Goal: Task Accomplishment & Management: Manage account settings

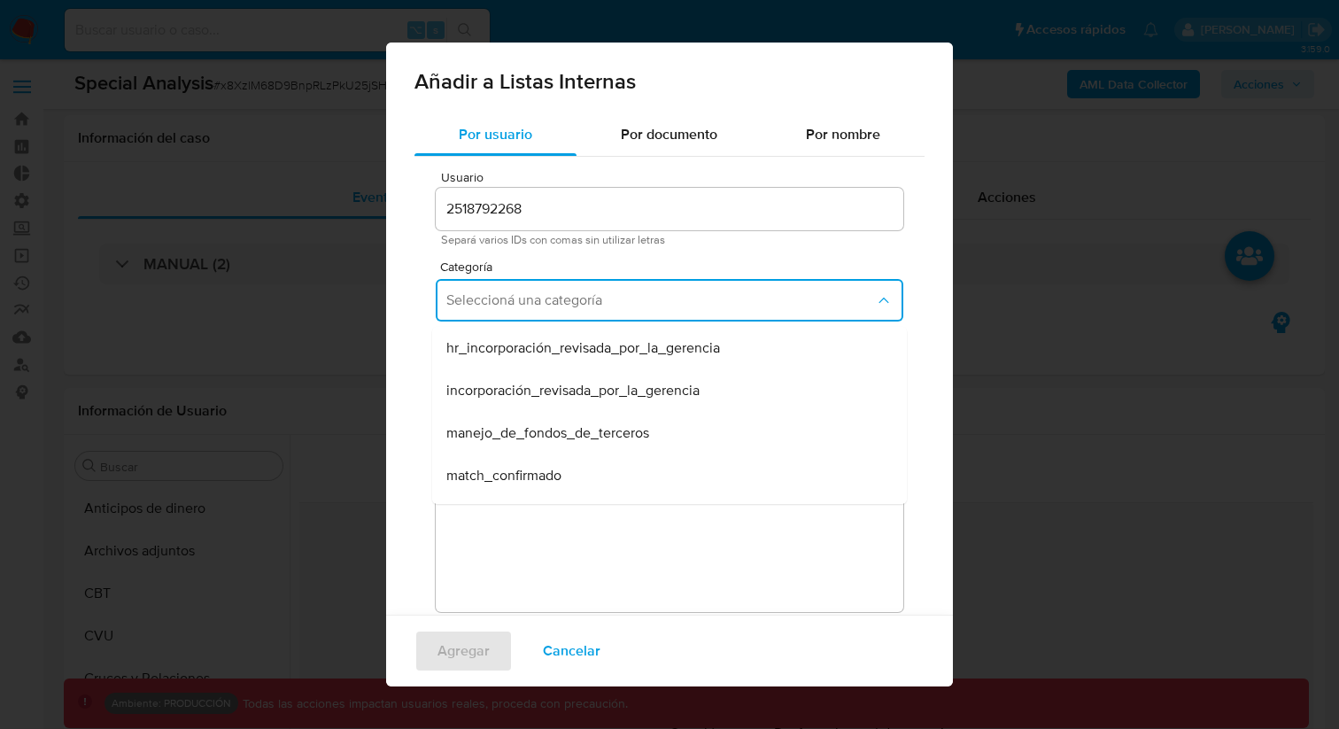
select select "10"
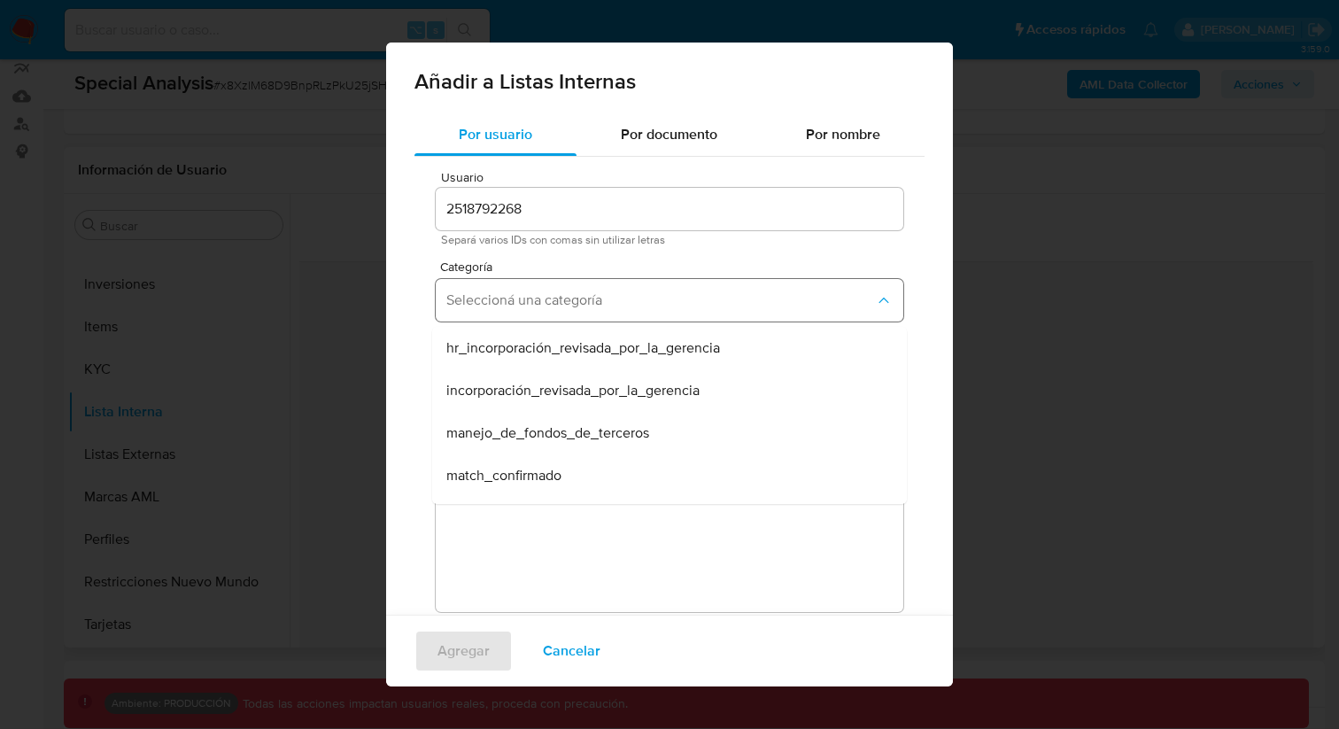
click at [528, 284] on button "Seleccioná una categoría" at bounding box center [670, 300] width 468 height 43
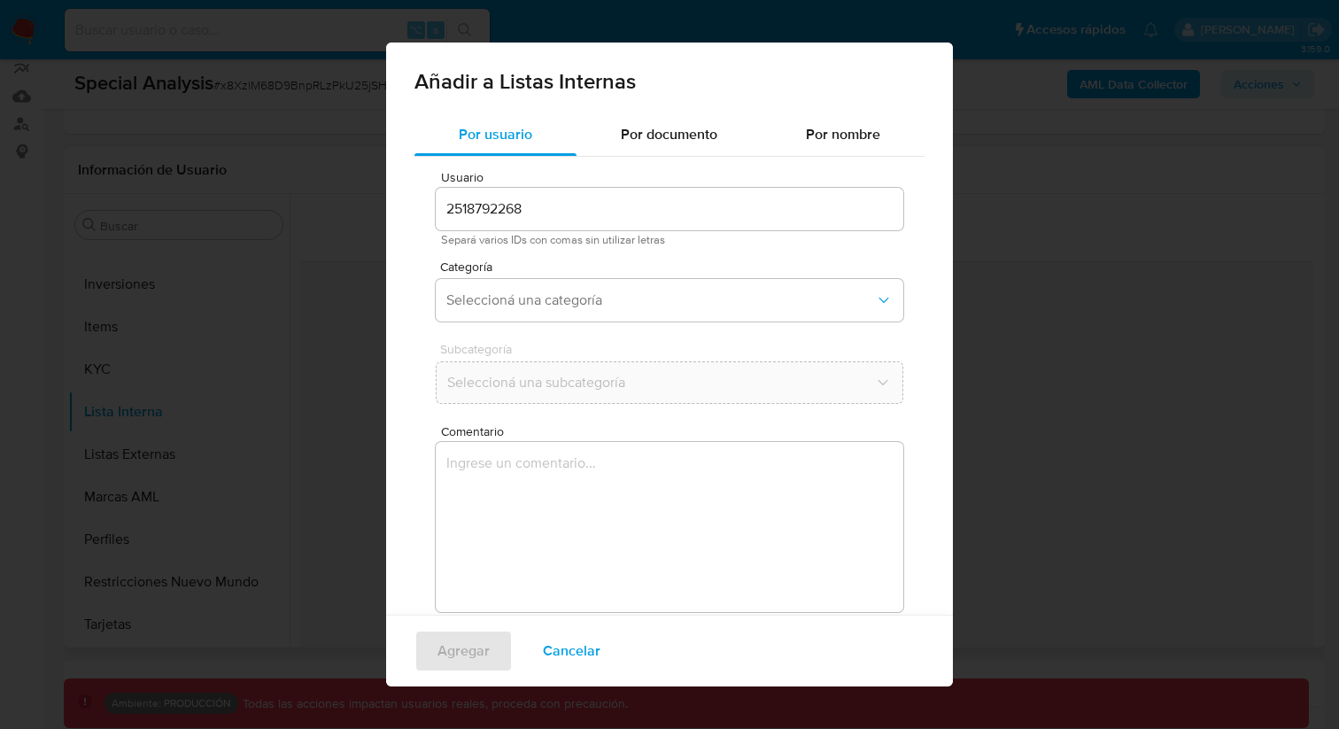
click at [511, 274] on div "Categoría Seleccioná una categoría" at bounding box center [670, 294] width 468 height 68
click at [512, 308] on span "Seleccioná una categoría" at bounding box center [660, 300] width 429 height 18
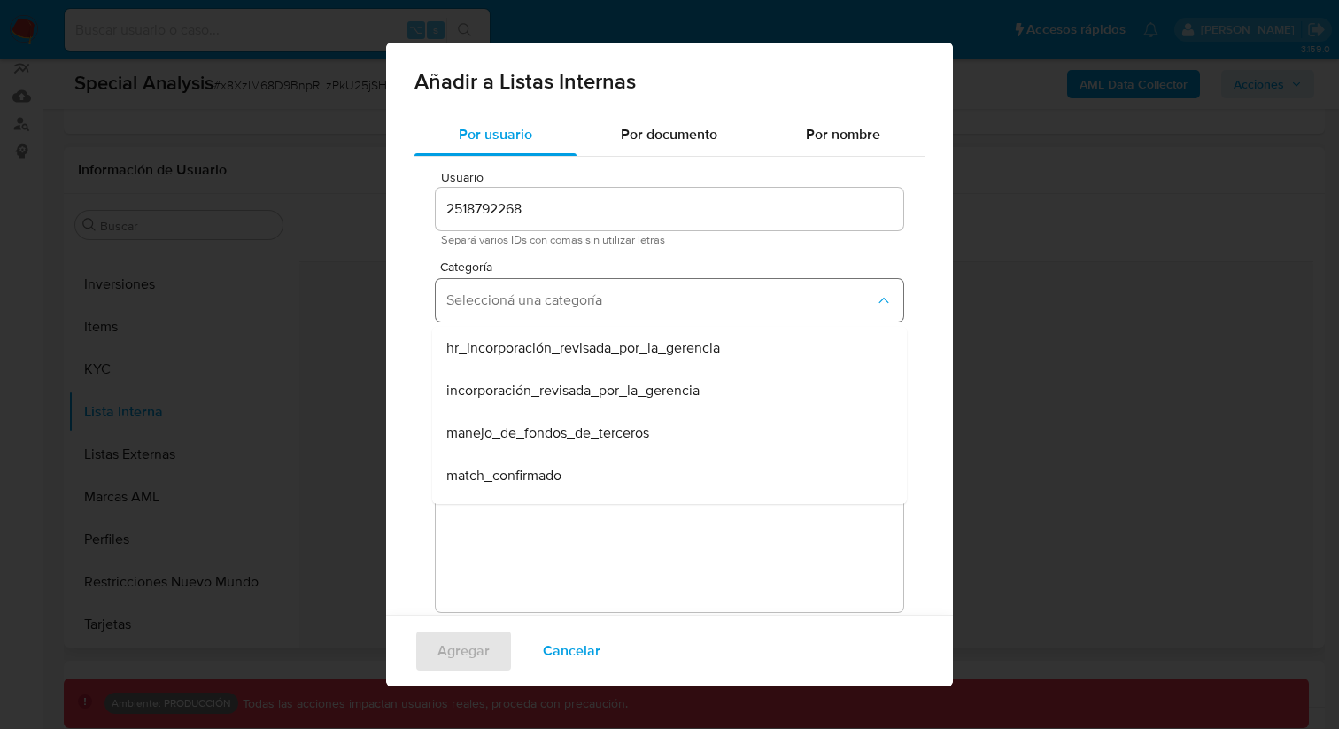
click at [512, 308] on span "Seleccioná una categoría" at bounding box center [660, 300] width 429 height 18
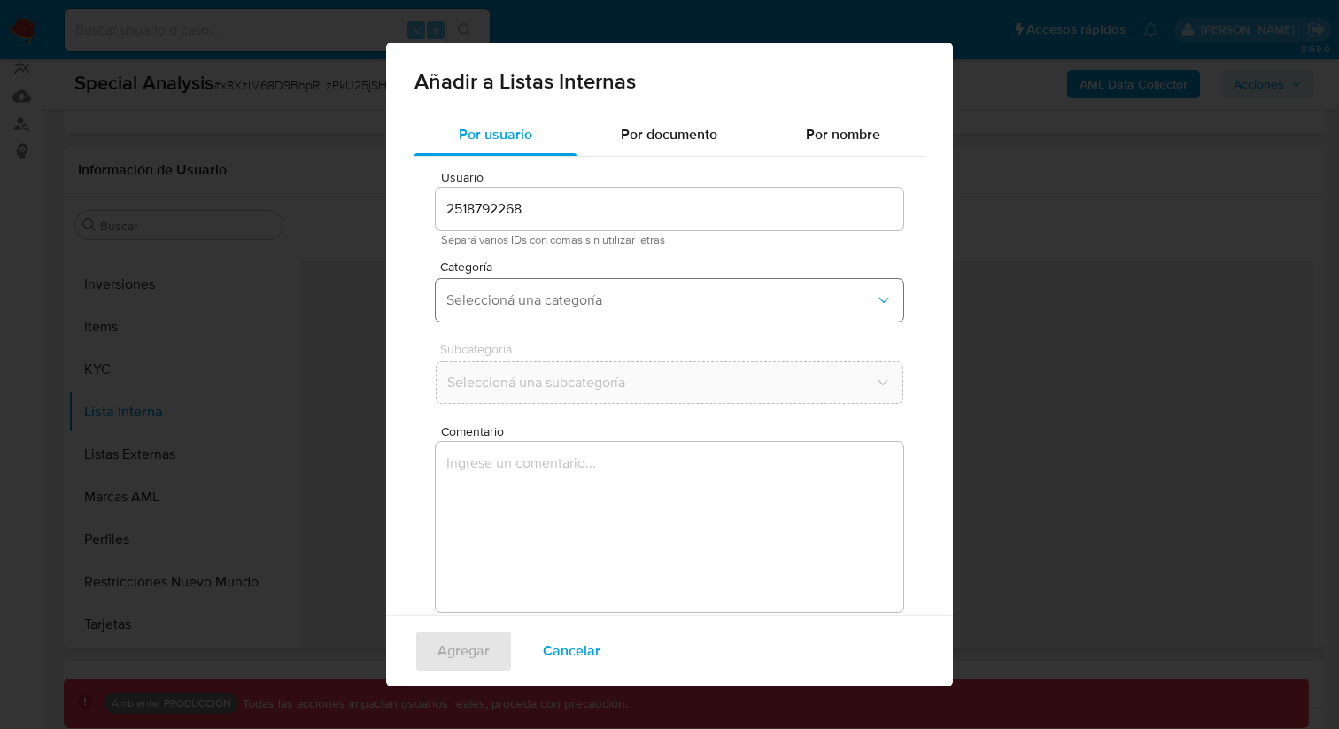
click at [512, 308] on span "Seleccioná una categoría" at bounding box center [660, 300] width 429 height 18
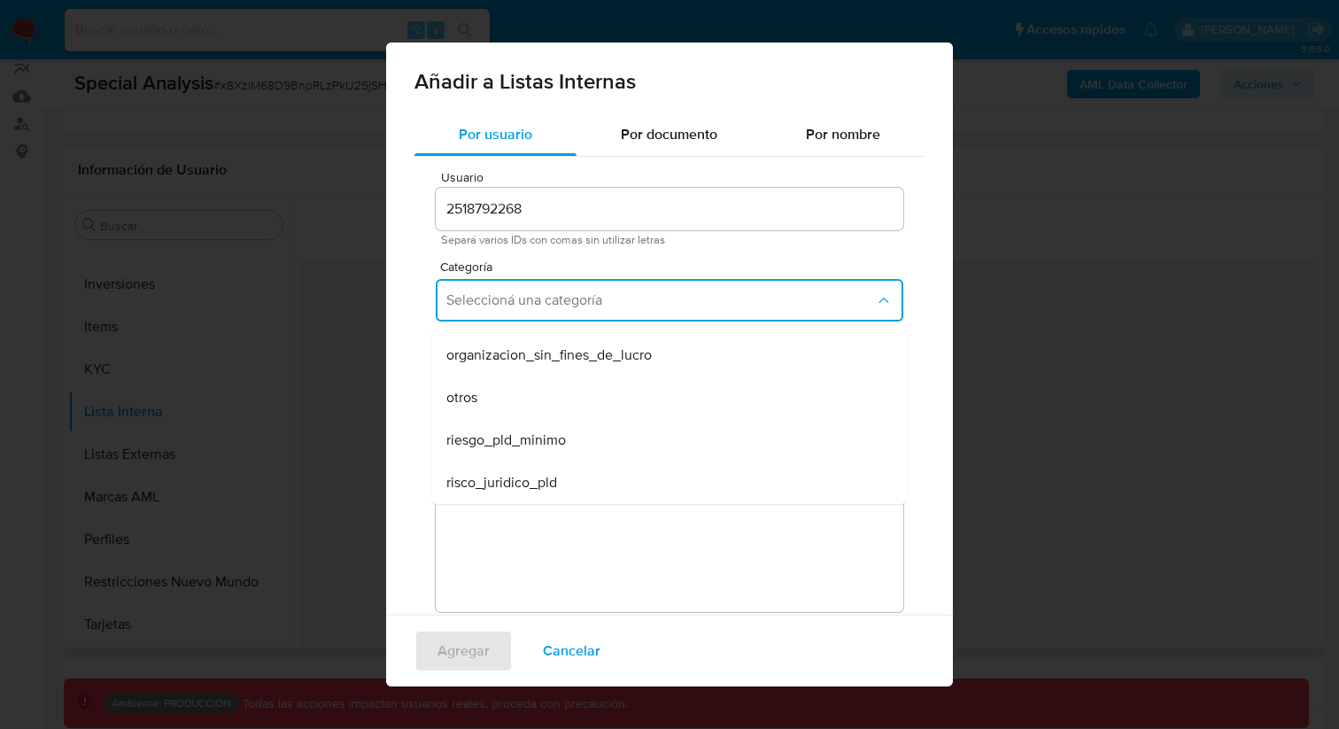
scroll to position [54, 0]
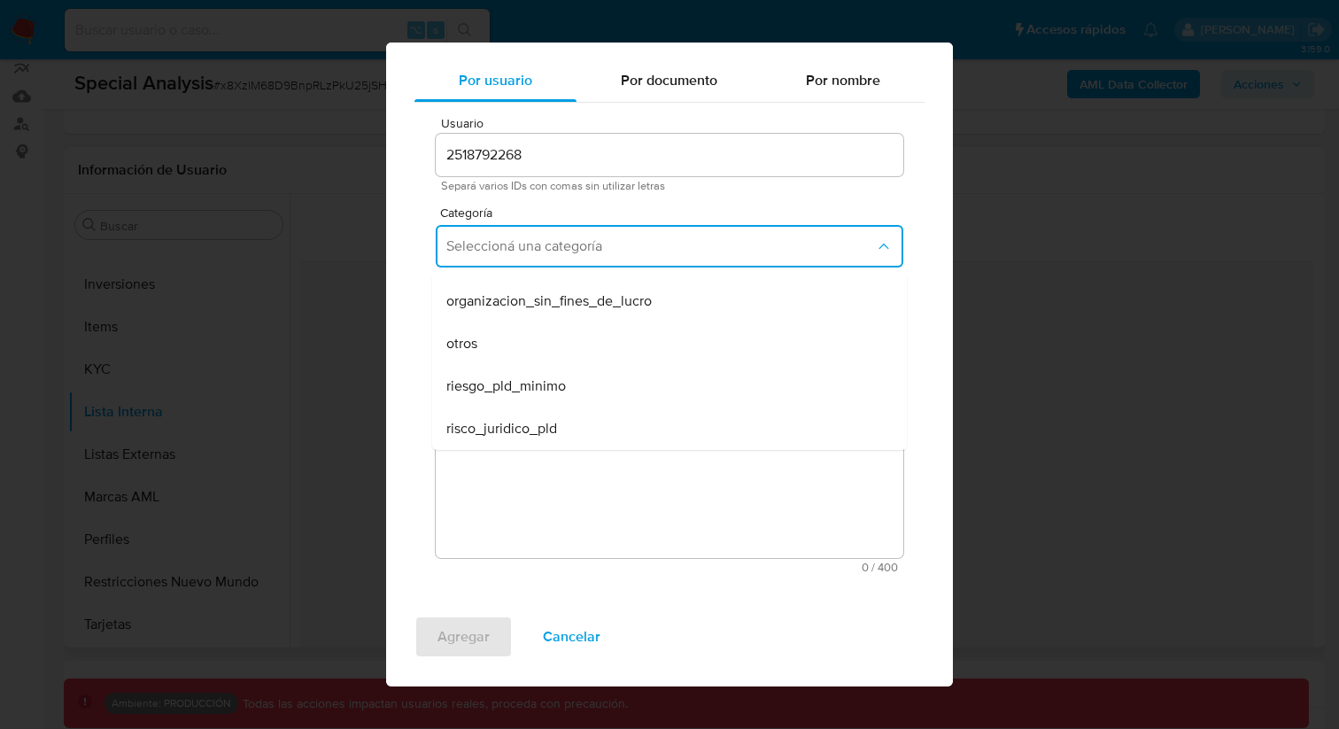
click at [397, 369] on div "Por usuario Por documento Por nombre Usuario 2518792268 Separá varios IDs con c…" at bounding box center [669, 330] width 567 height 542
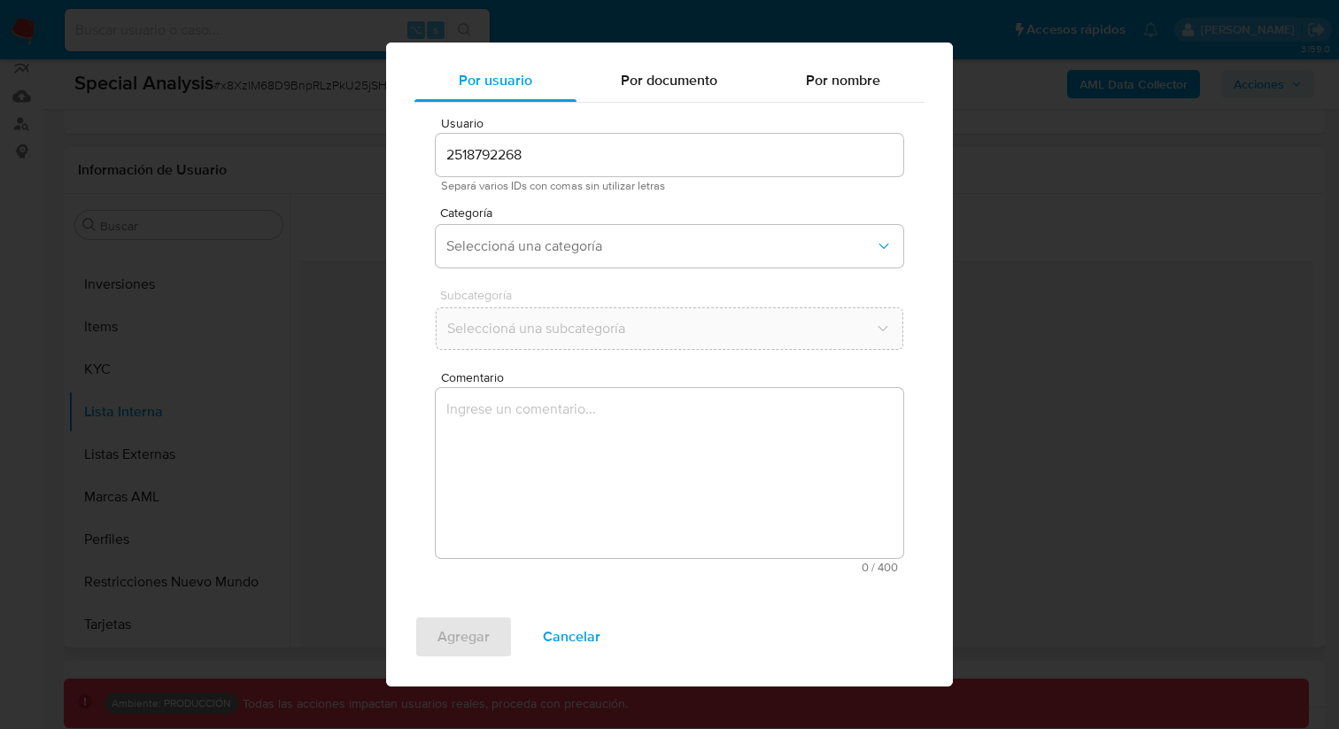
scroll to position [0, 0]
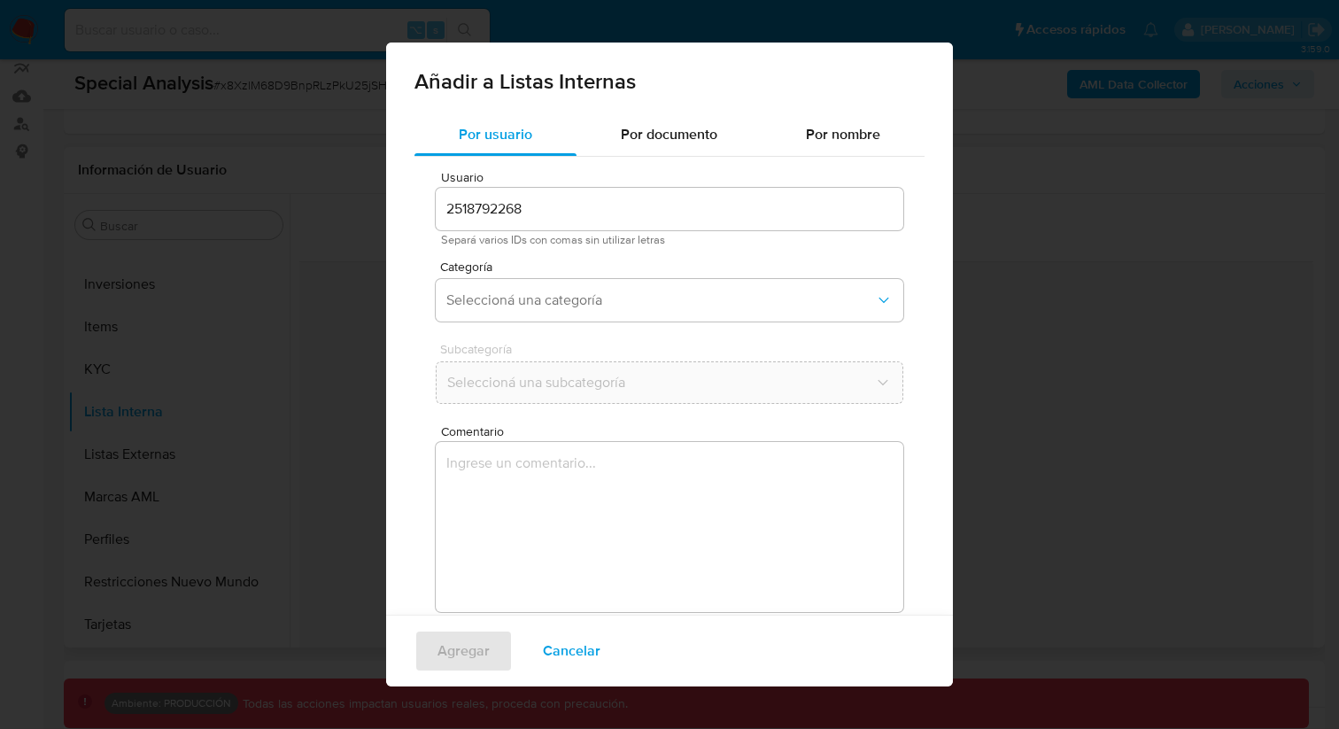
click at [622, 99] on div "Añadir a Listas Internas" at bounding box center [669, 78] width 567 height 71
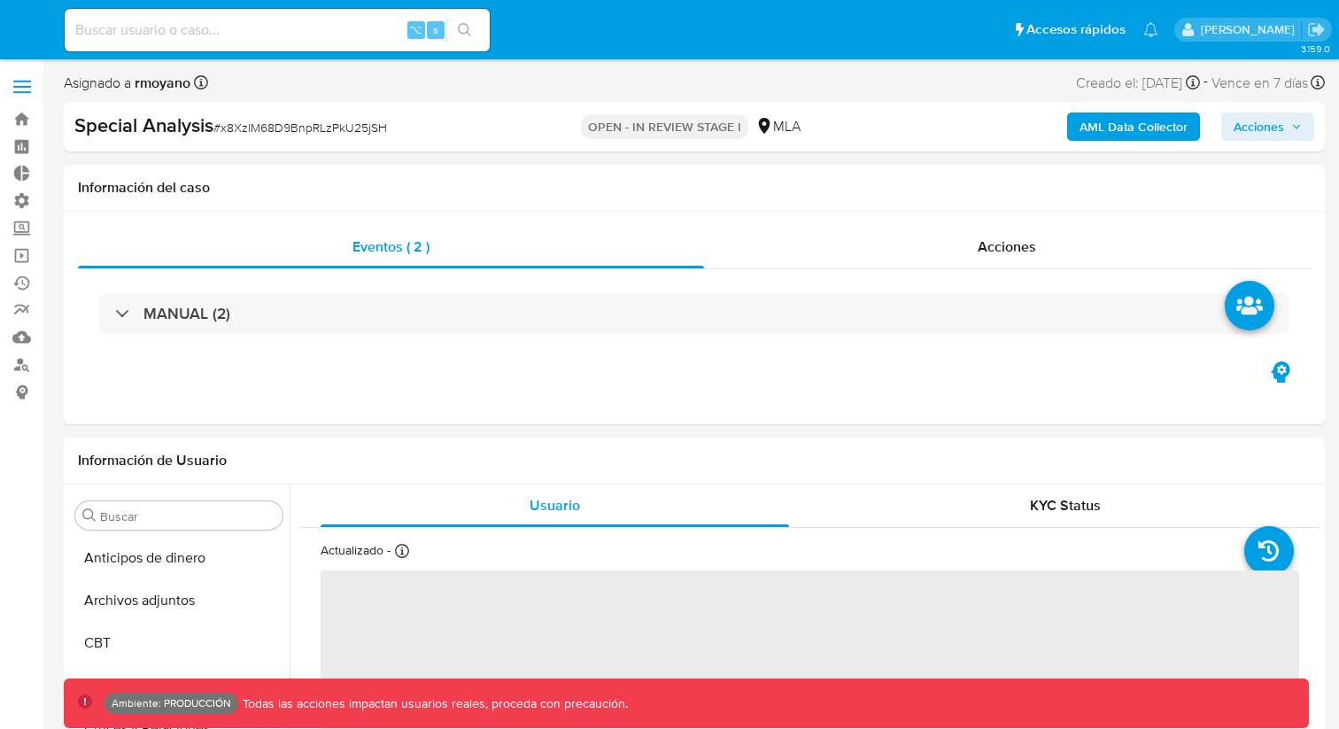
select select "10"
